Goal: Task Accomplishment & Management: Use online tool/utility

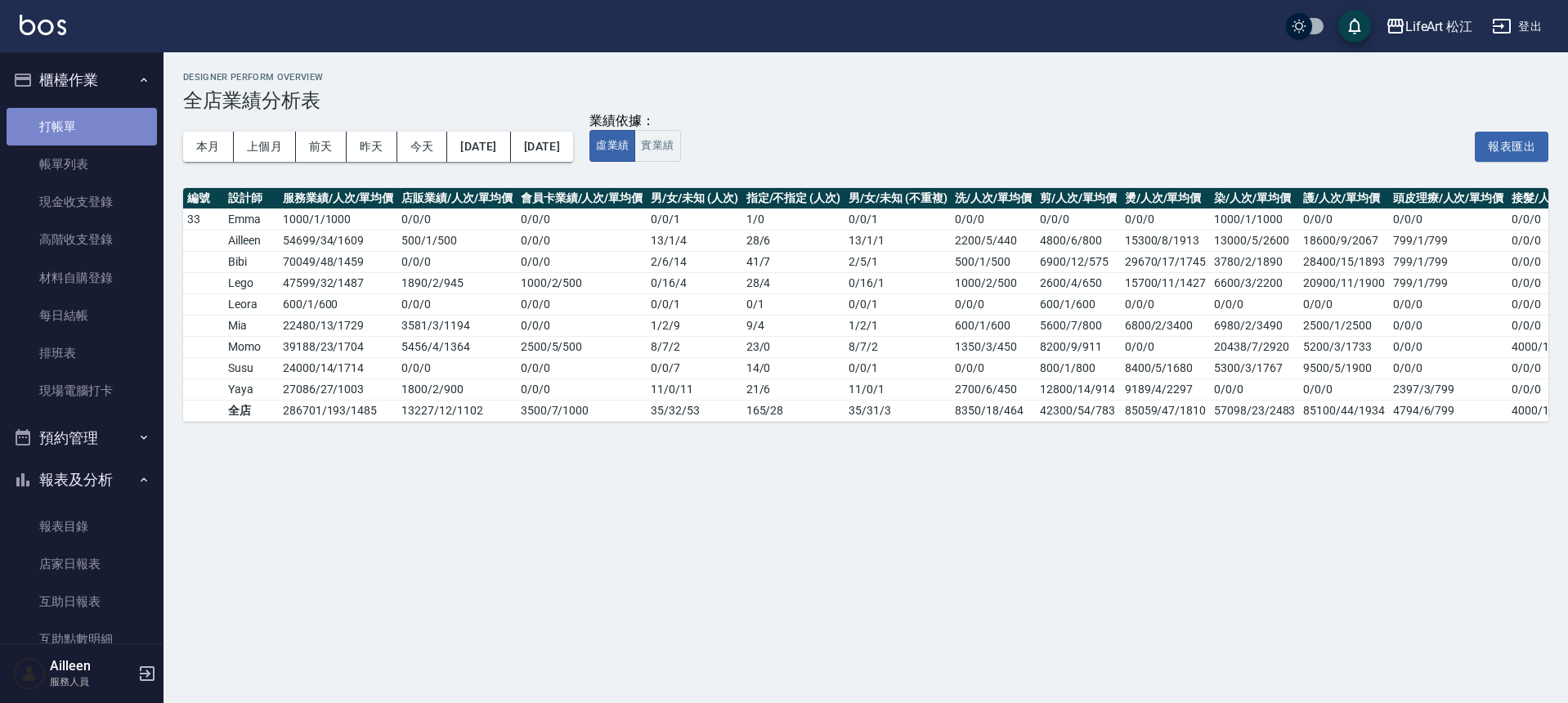
click at [100, 120] on link "打帳單" at bounding box center [82, 126] width 151 height 38
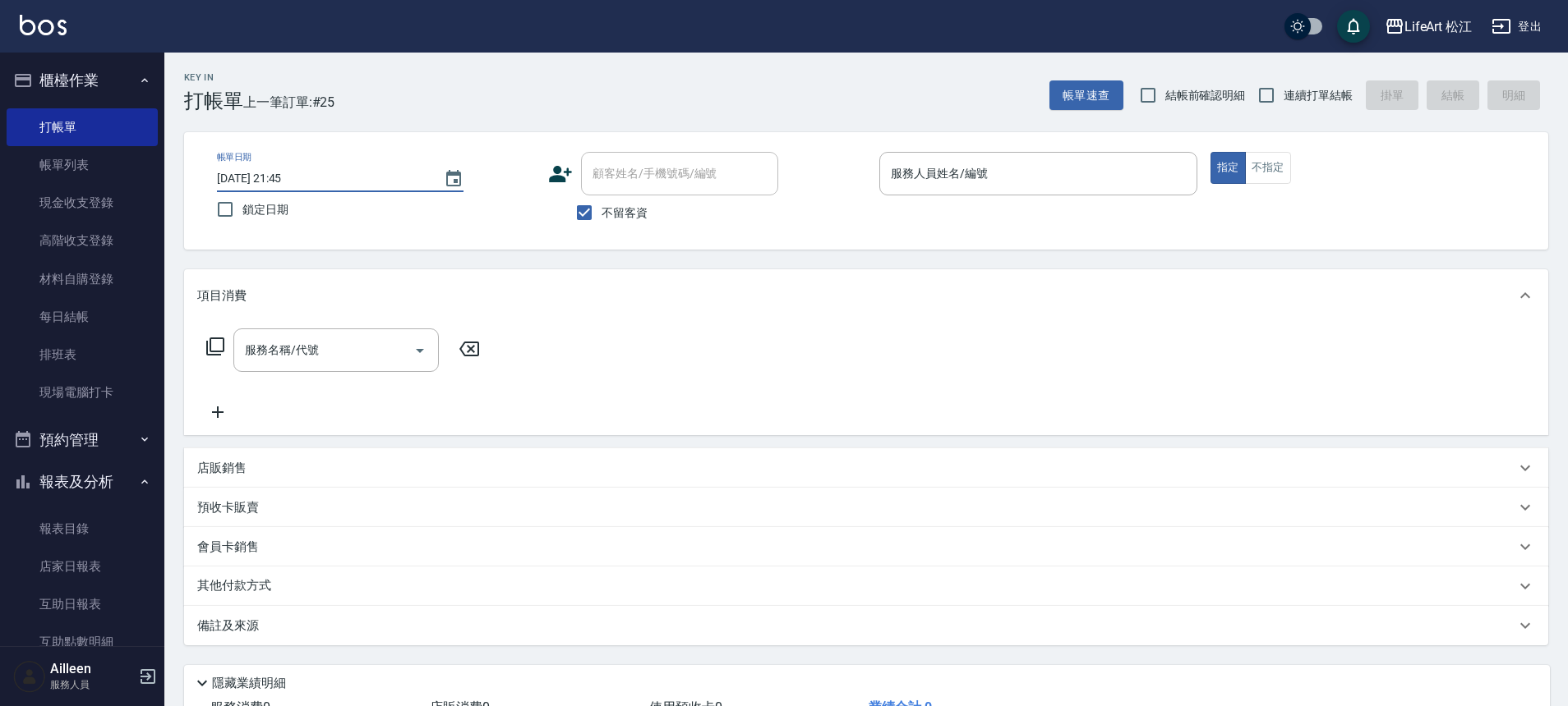
click at [415, 181] on input "[DATE] 21:45" at bounding box center [322, 178] width 211 height 27
click at [346, 191] on input "[DATE] 21:45" at bounding box center [322, 178] width 211 height 27
click at [460, 183] on icon "Choose date, selected date is 2025-09-09" at bounding box center [453, 178] width 15 height 17
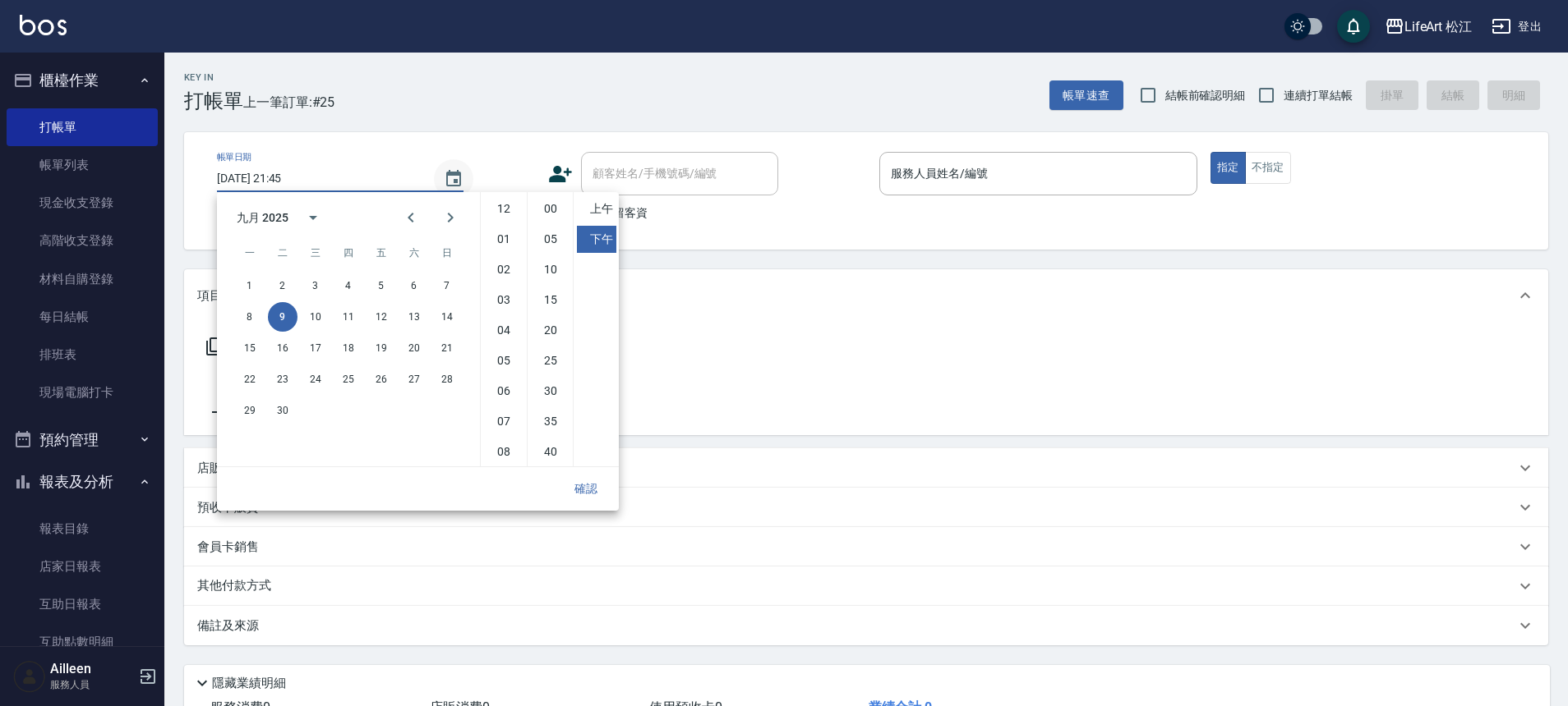
scroll to position [92, 0]
click at [310, 320] on button "10" at bounding box center [316, 317] width 30 height 30
type input "[DATE] 21:45"
click at [583, 482] on button "確認" at bounding box center [585, 489] width 53 height 30
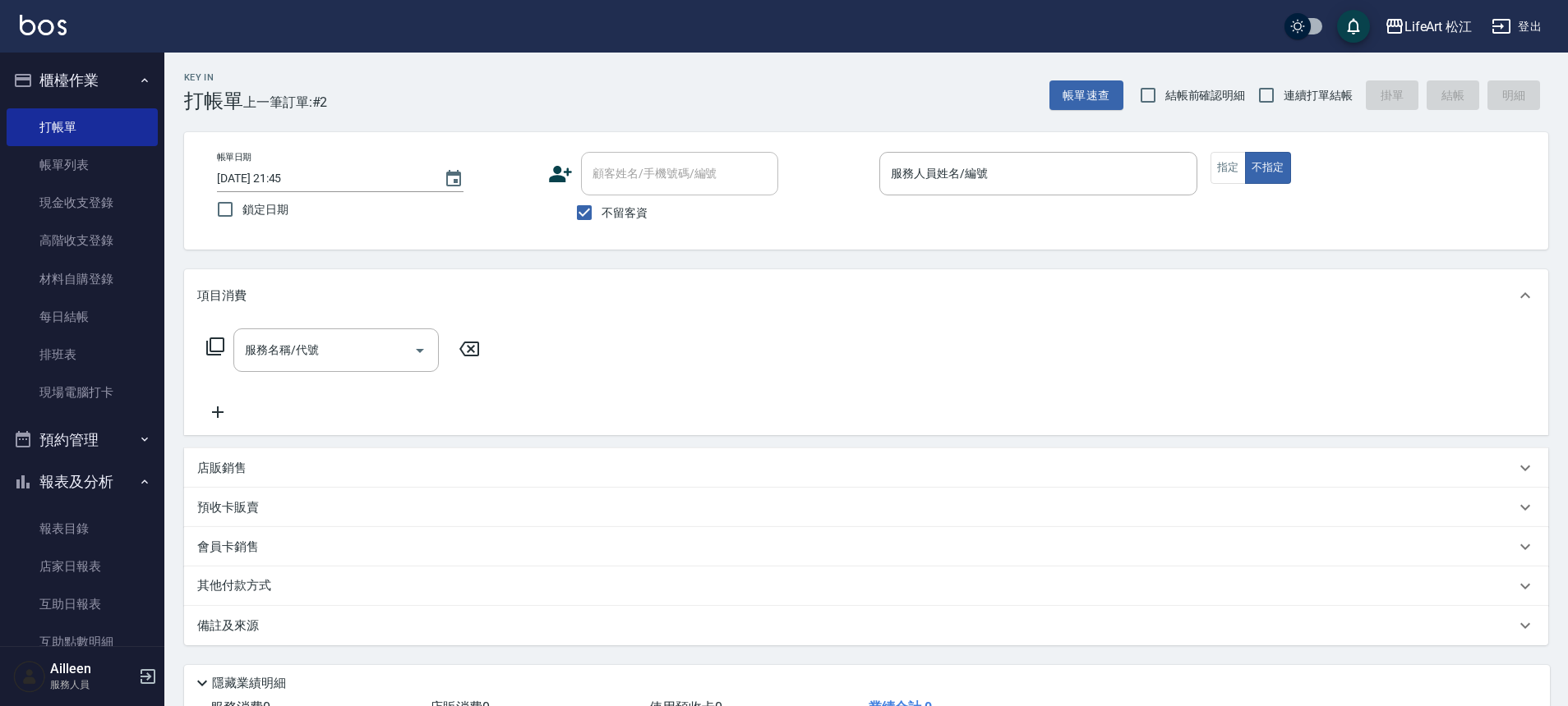
click at [945, 164] on div "服務人員姓名/編號 服務人員姓名/編號" at bounding box center [1038, 174] width 318 height 43
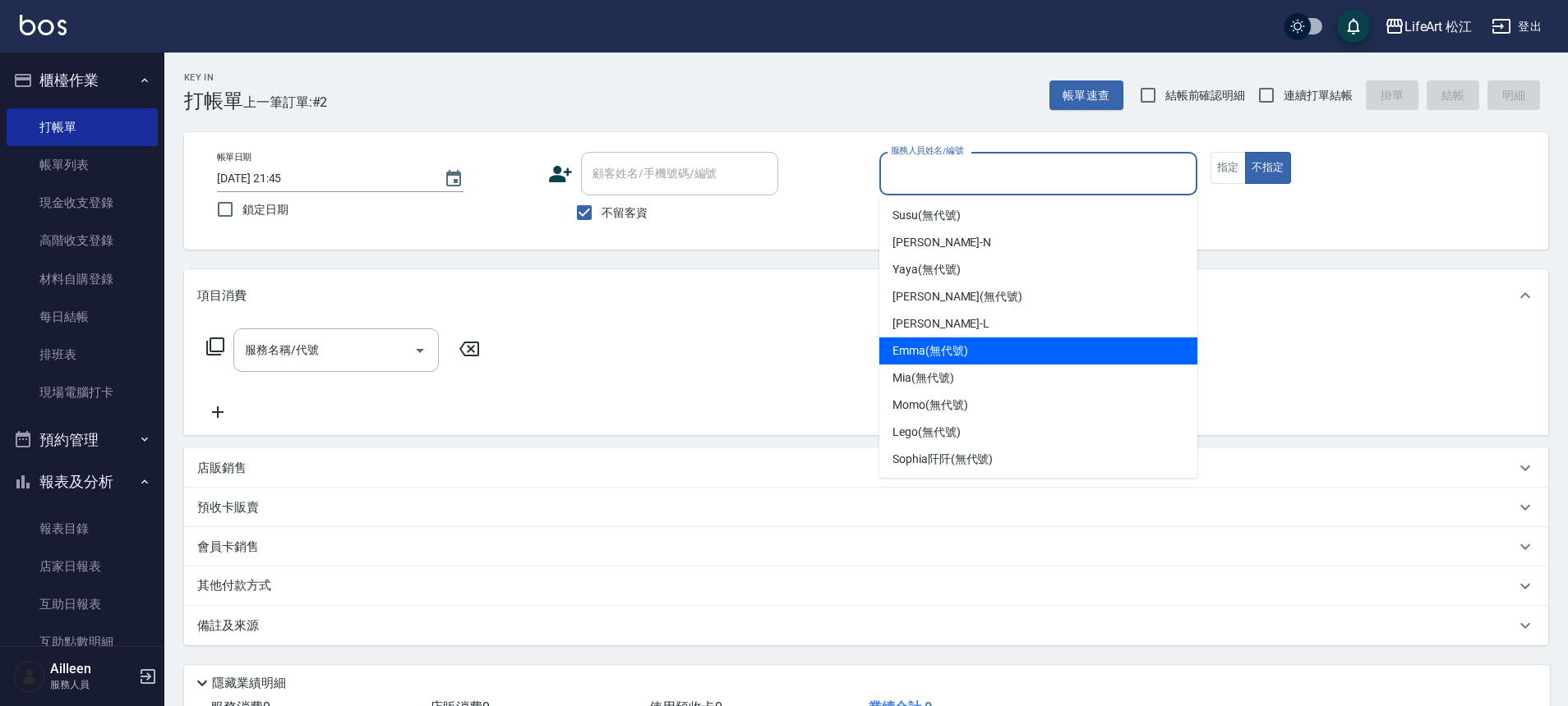
click at [922, 349] on span "[PERSON_NAME] (無代號)" at bounding box center [931, 351] width 76 height 18
type input "[PERSON_NAME](無代號)"
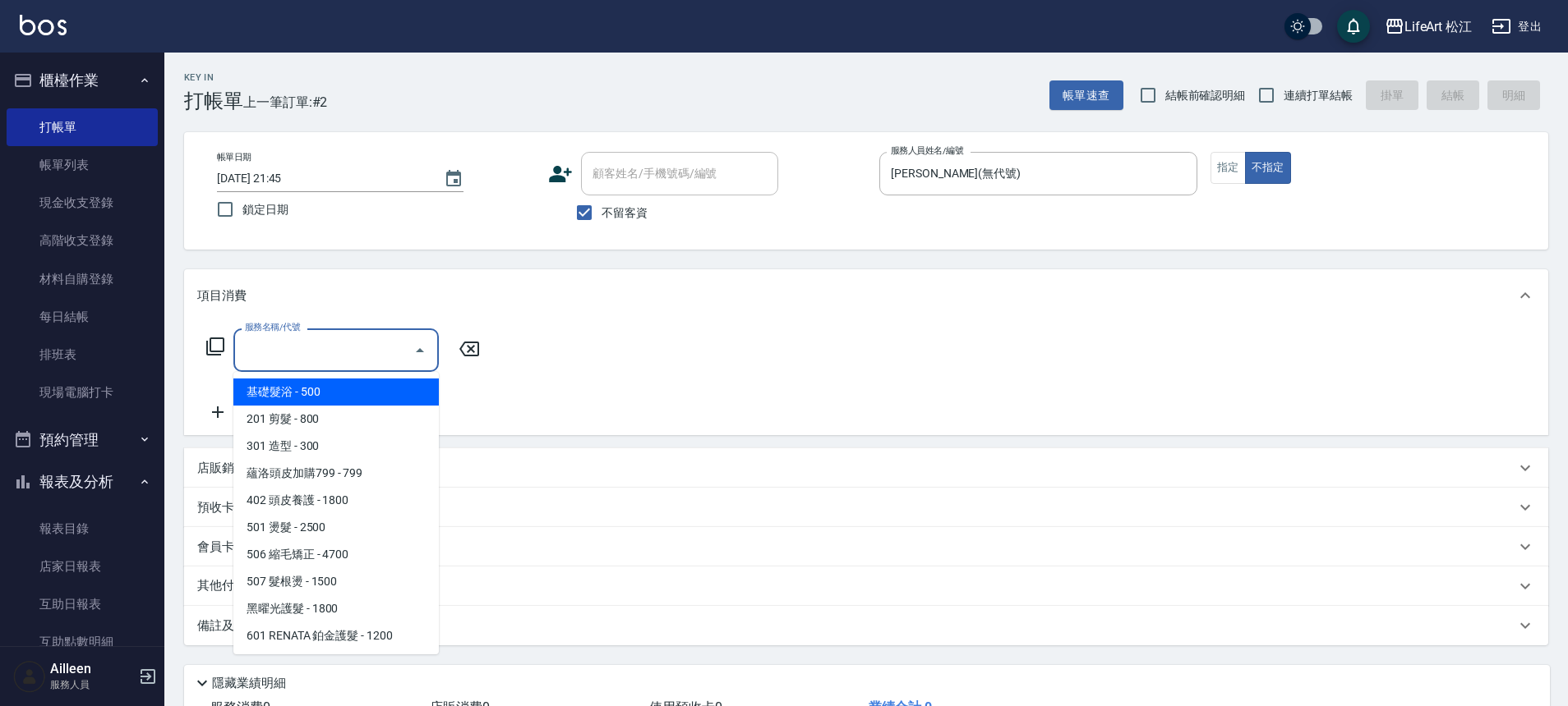
click at [368, 353] on input "服務名稱/代號" at bounding box center [324, 350] width 166 height 29
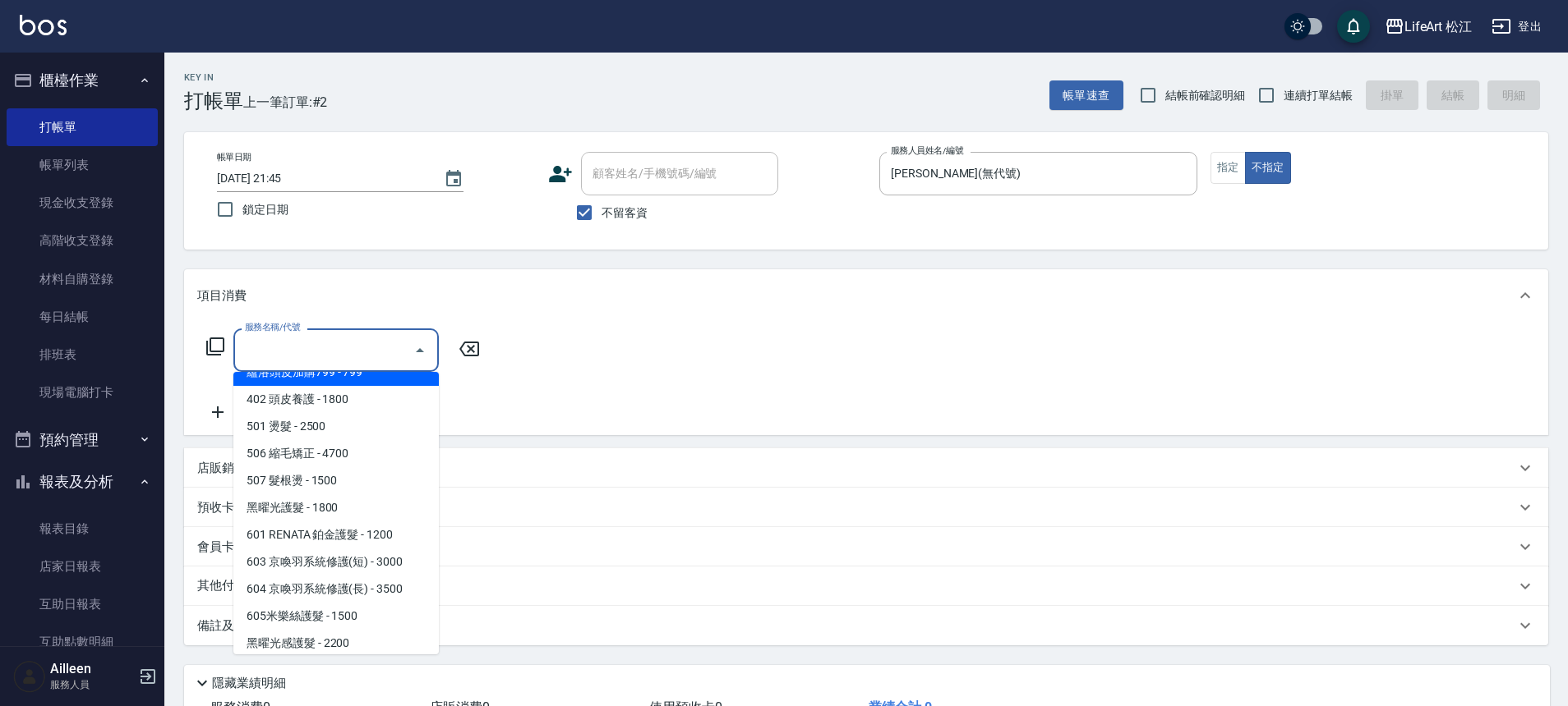
scroll to position [117, 0]
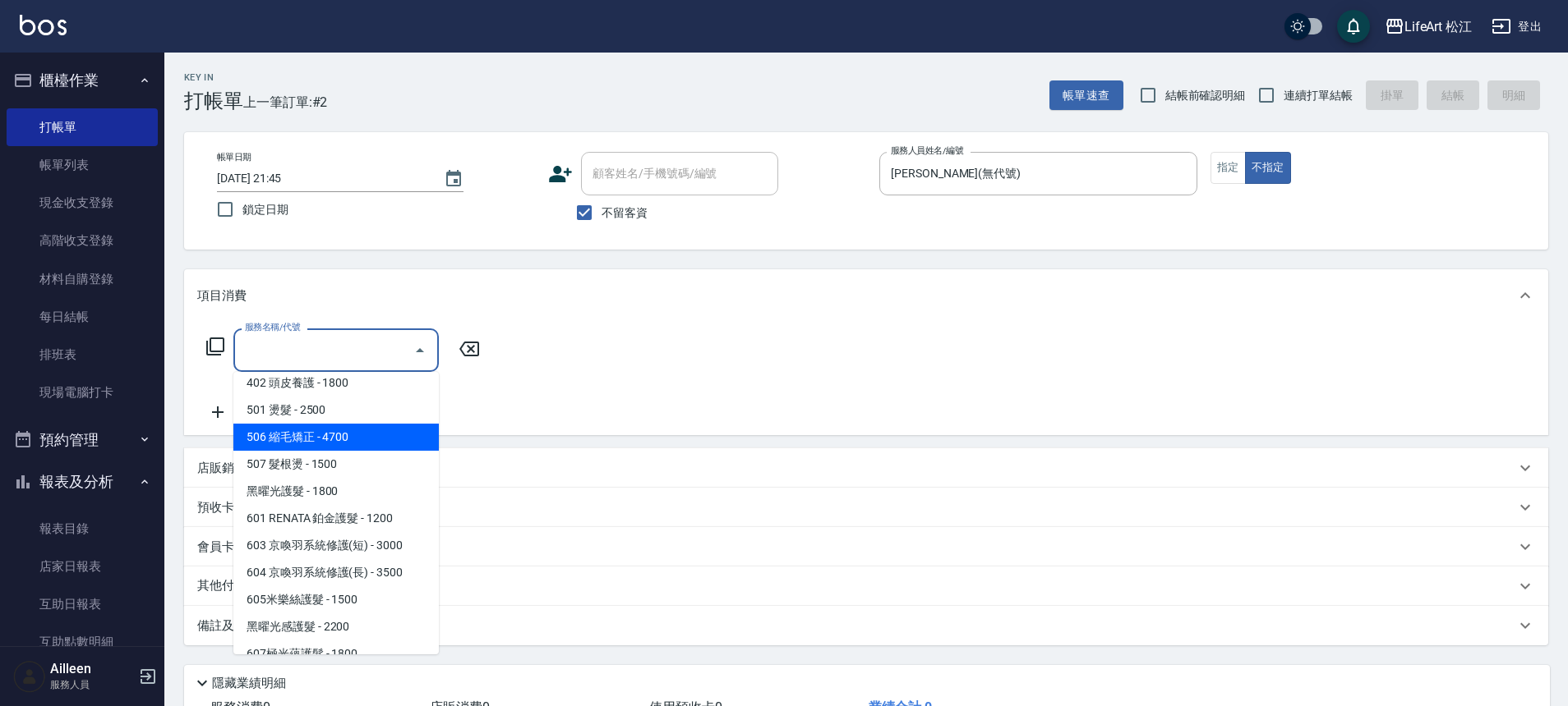
click at [349, 443] on span "506 縮毛矯正 - 4700" at bounding box center [336, 437] width 206 height 27
type input "506 縮毛矯正 (506)"
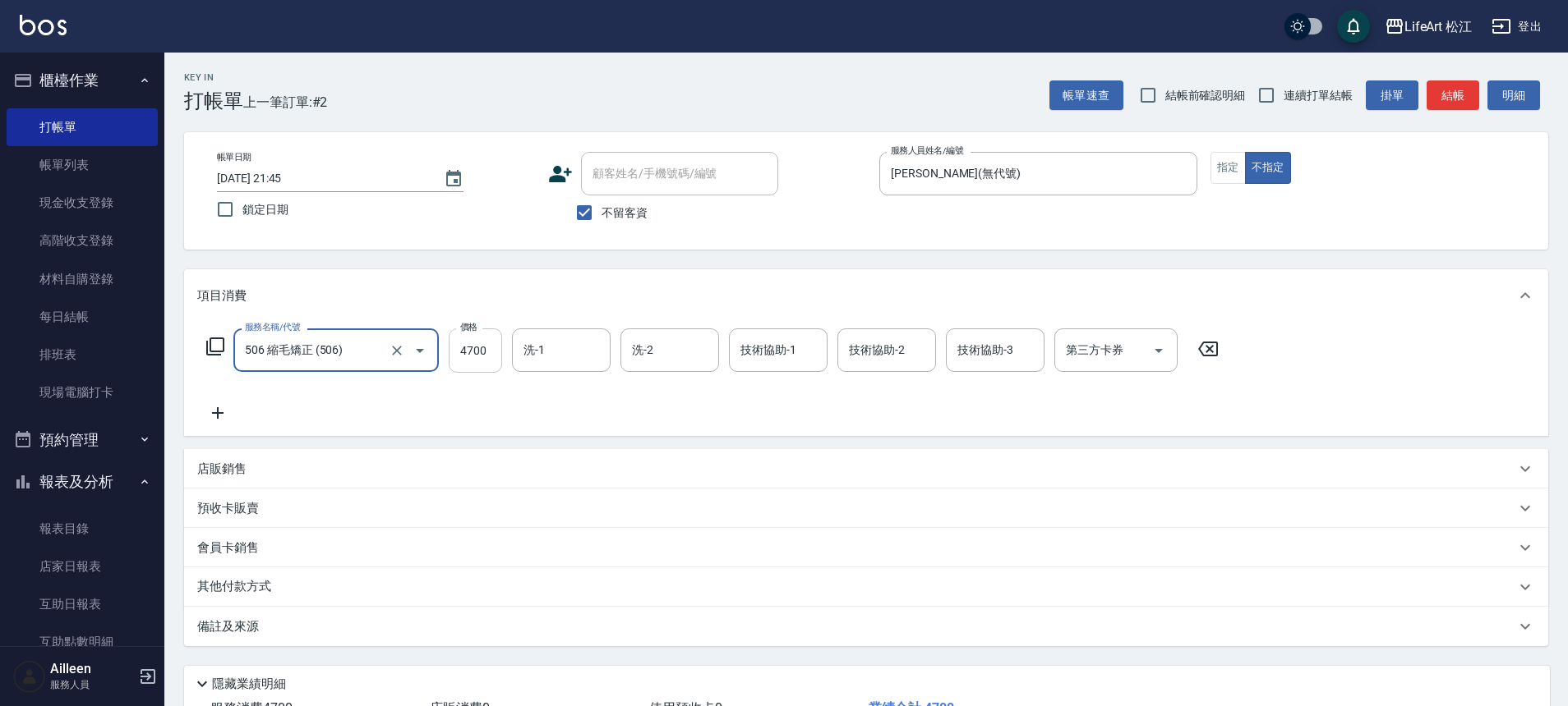
click at [473, 362] on input "4700" at bounding box center [476, 351] width 54 height 44
type input "1200"
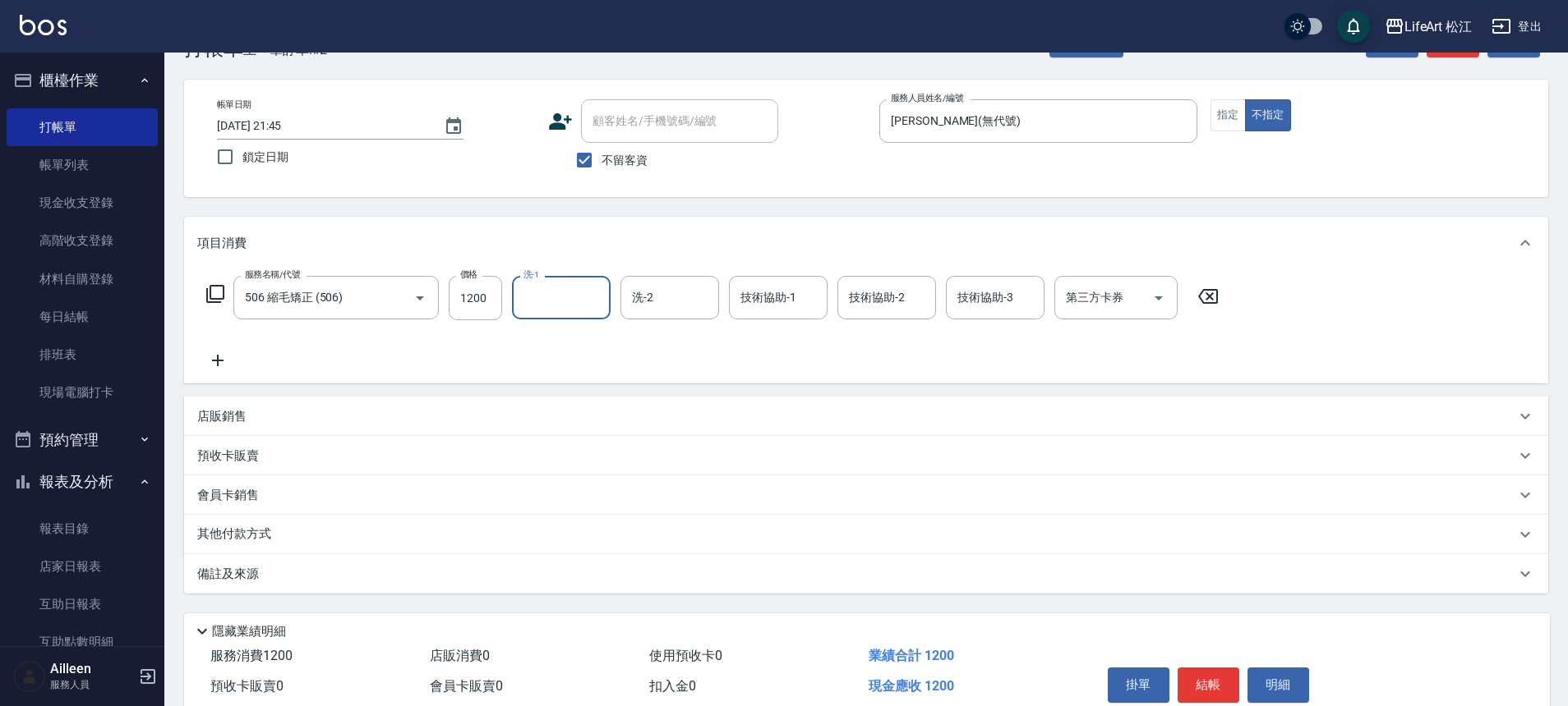
scroll to position [74, 0]
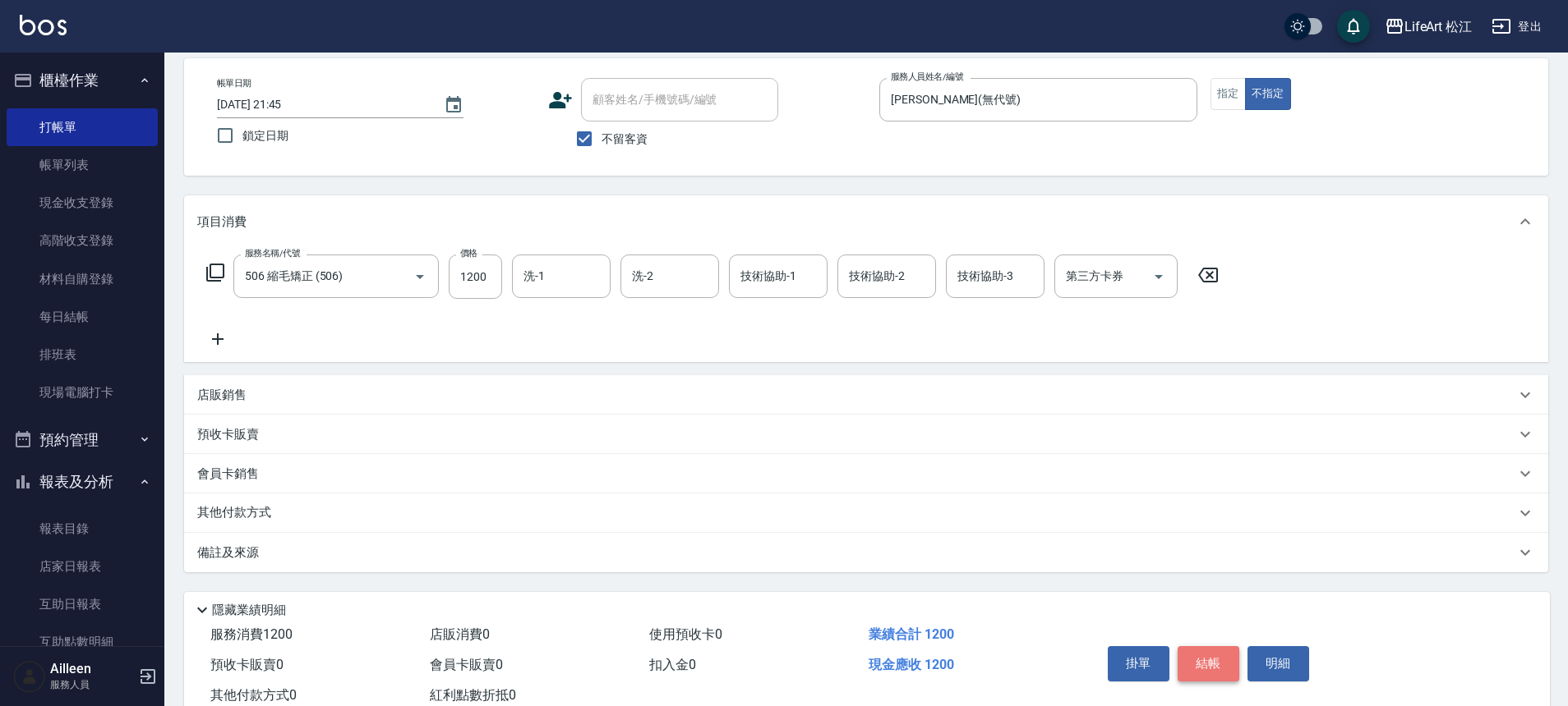
click at [1197, 654] on button "結帳" at bounding box center [1209, 664] width 62 height 34
